Goal: Transaction & Acquisition: Obtain resource

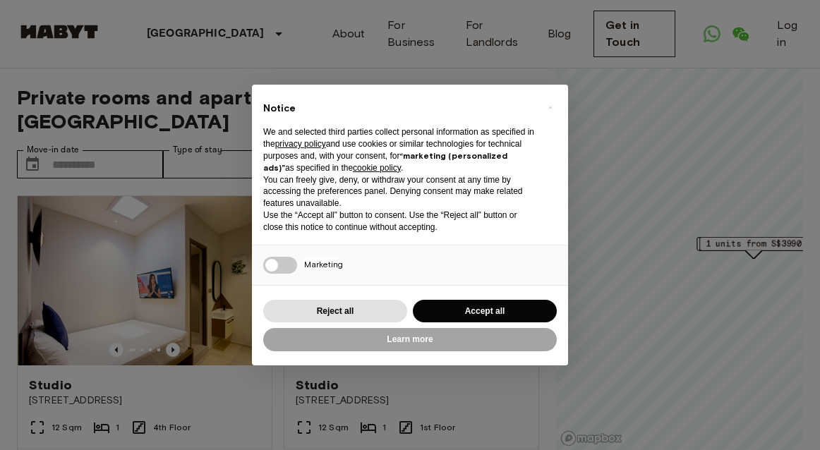
scroll to position [111, 0]
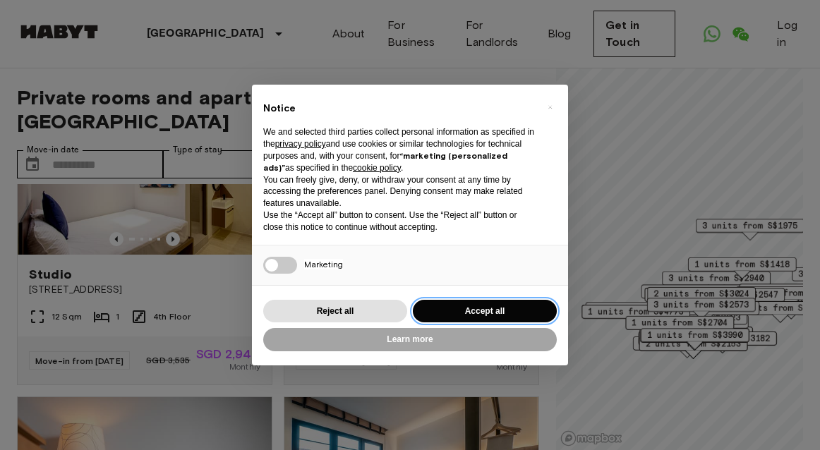
click at [441, 306] on button "Accept all" at bounding box center [485, 311] width 144 height 23
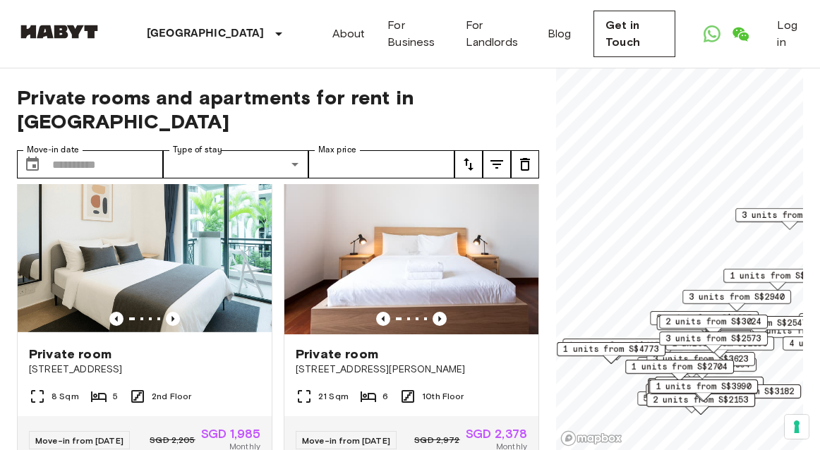
scroll to position [1281, 0]
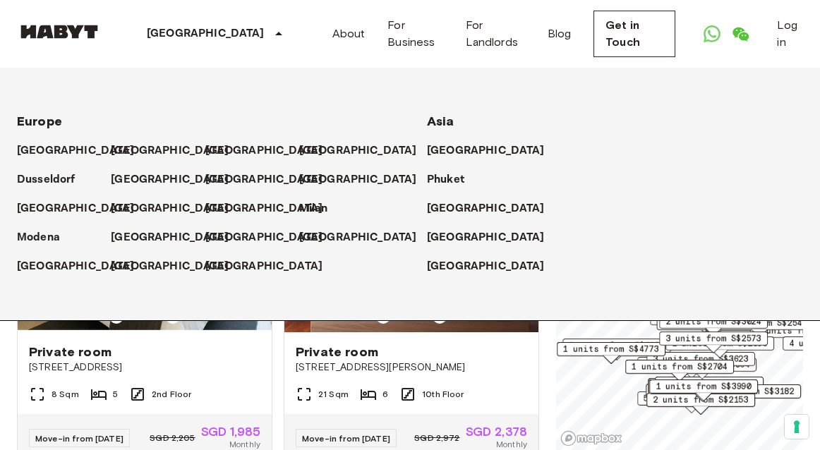
click at [219, 43] on div "[GEOGRAPHIC_DATA]" at bounding box center [217, 34] width 231 height 68
click at [270, 41] on icon at bounding box center [278, 33] width 17 height 17
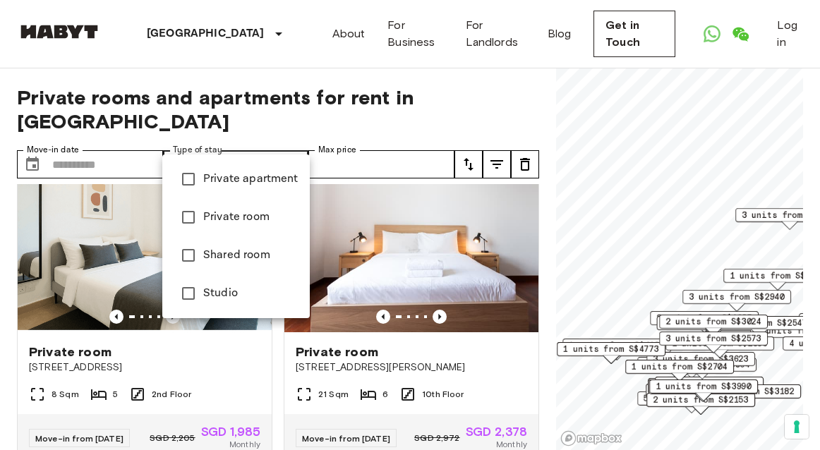
click at [265, 181] on span "Private apartment" at bounding box center [250, 179] width 95 height 17
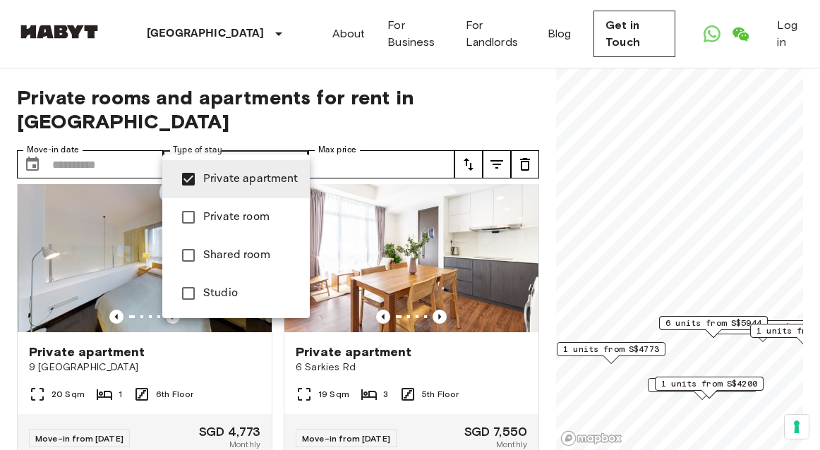
click at [8, 245] on div at bounding box center [410, 225] width 820 height 450
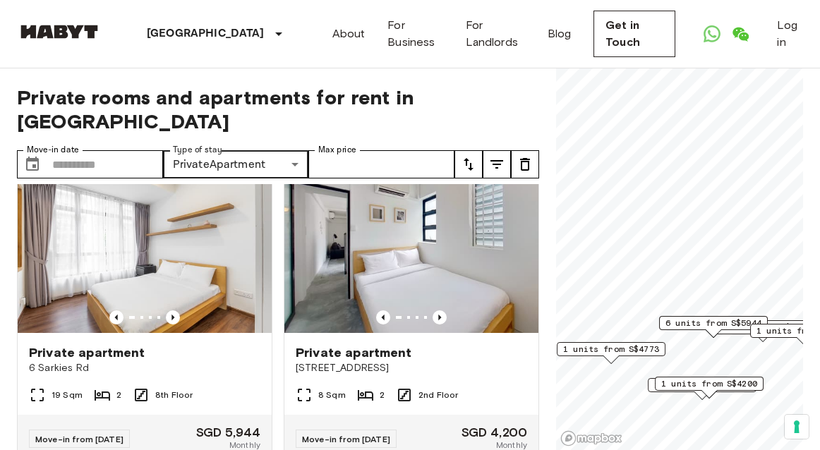
scroll to position [1599, 0]
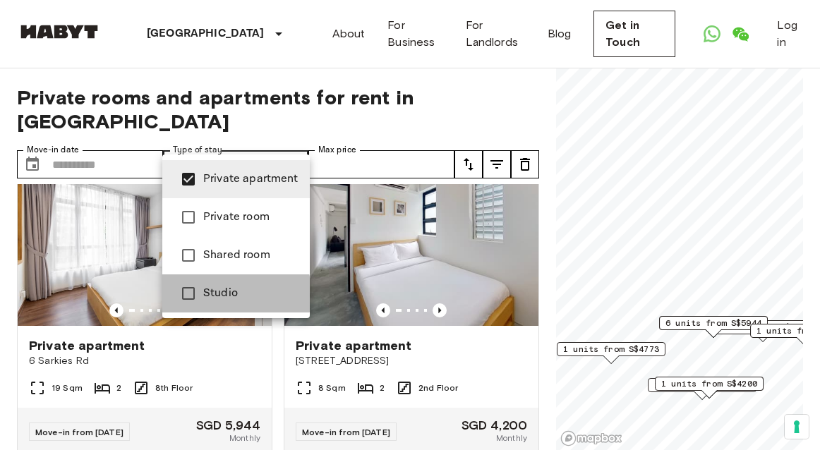
click at [204, 294] on span "Studio" at bounding box center [250, 293] width 95 height 17
type input "**********"
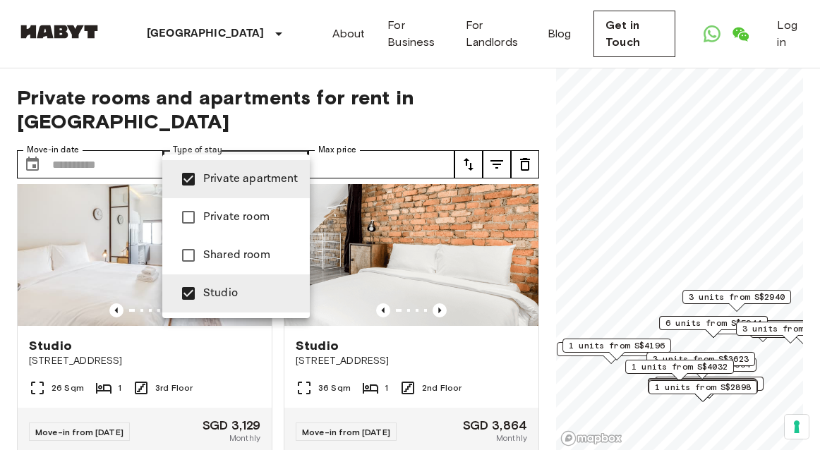
click at [319, 112] on div at bounding box center [410, 225] width 820 height 450
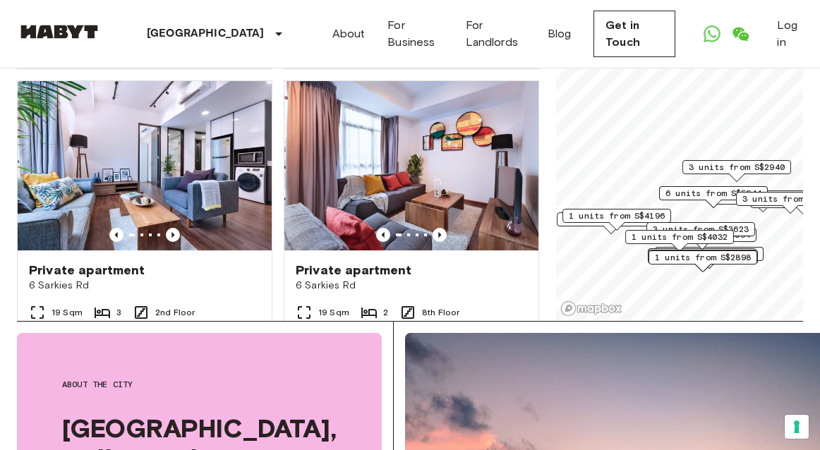
scroll to position [2175, 0]
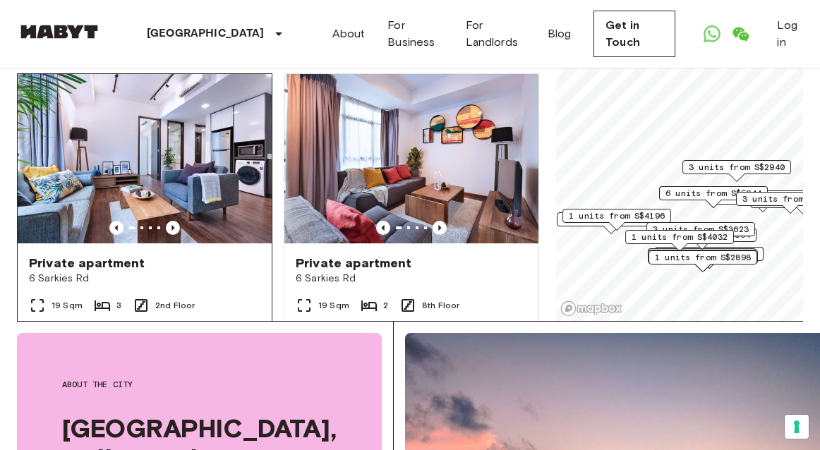
click at [73, 286] on span "6 Sarkies Rd" at bounding box center [144, 279] width 231 height 14
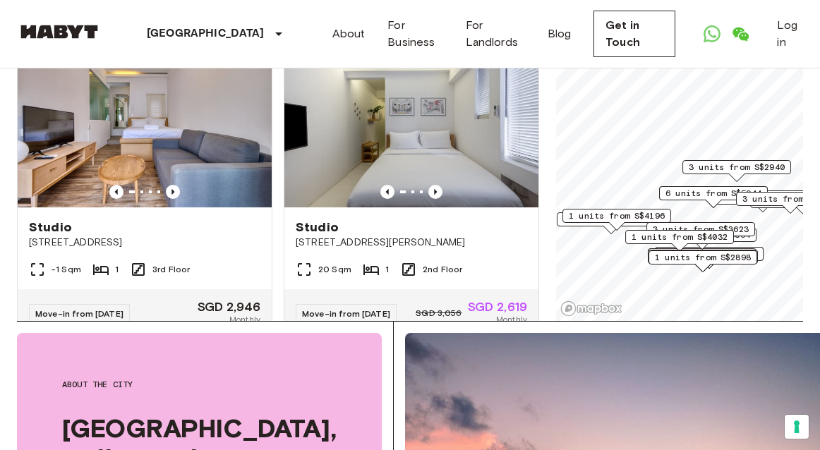
scroll to position [3136, 0]
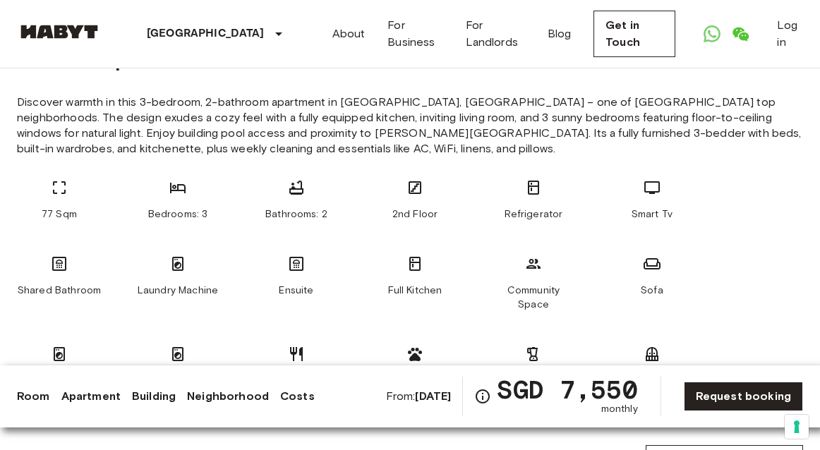
scroll to position [542, 0]
